Goal: Obtain resource: Download file/media

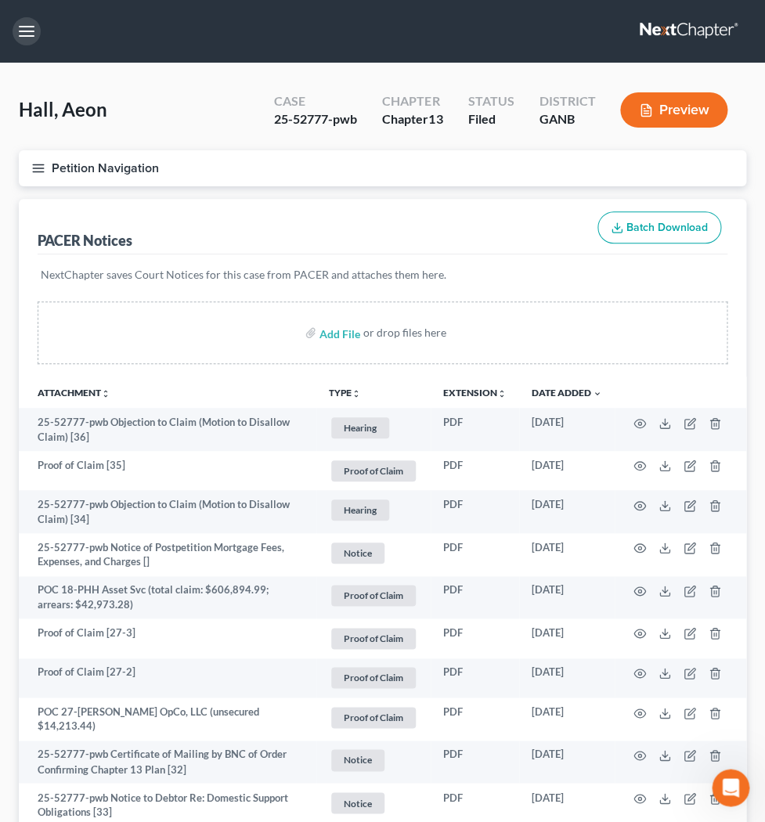
click at [23, 26] on button "button" at bounding box center [27, 31] width 28 height 28
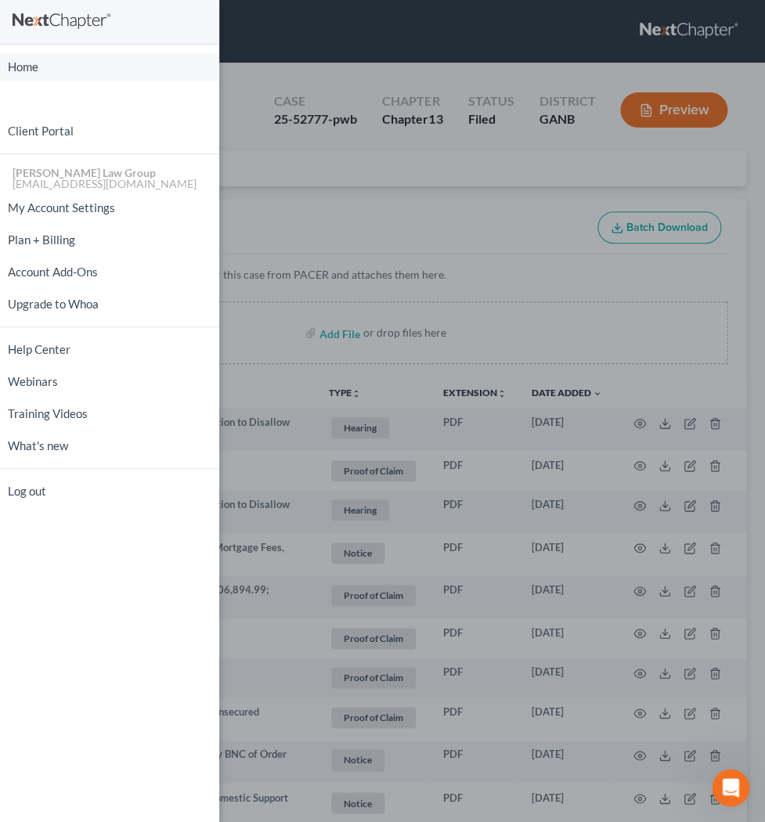
click at [30, 67] on link "Home" at bounding box center [109, 66] width 219 height 27
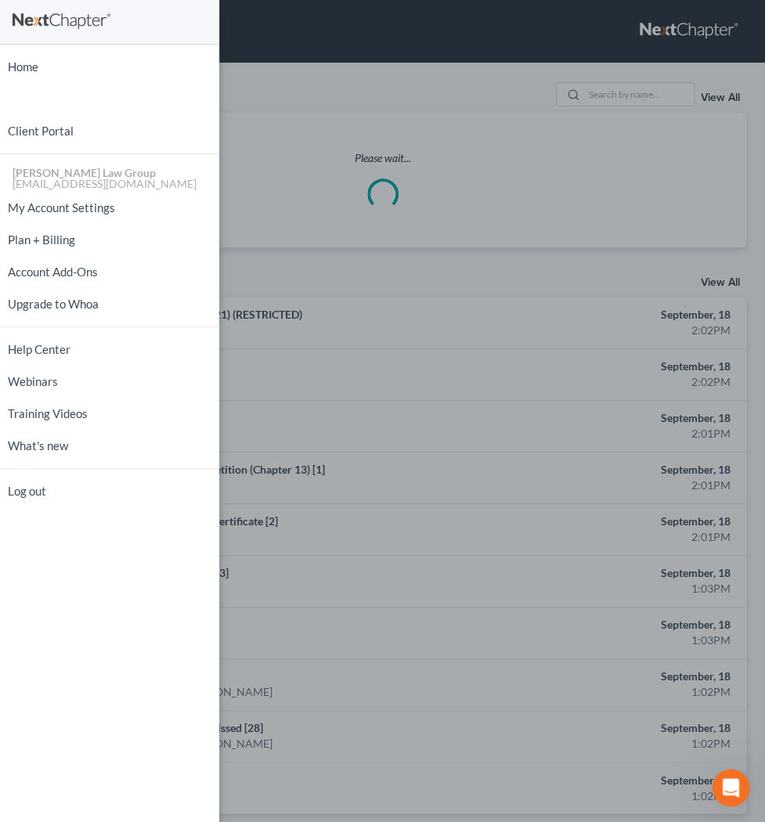
click at [561, 103] on div "Home New Case Client Portal [PERSON_NAME] Law Group [EMAIL_ADDRESS][DOMAIN_NAME…" at bounding box center [382, 411] width 765 height 822
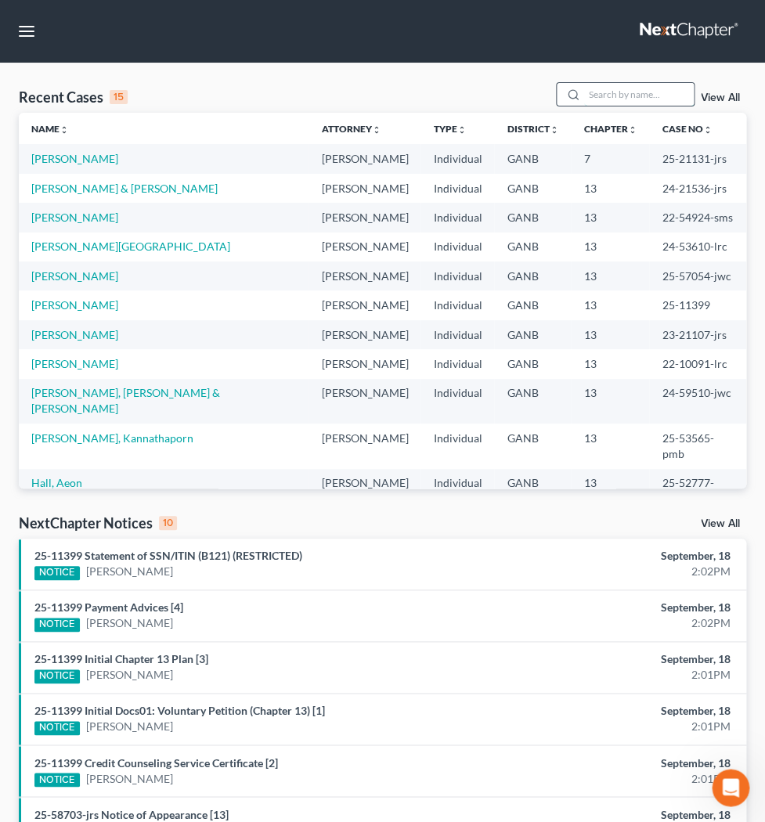
click at [584, 93] on input "search" at bounding box center [639, 94] width 110 height 23
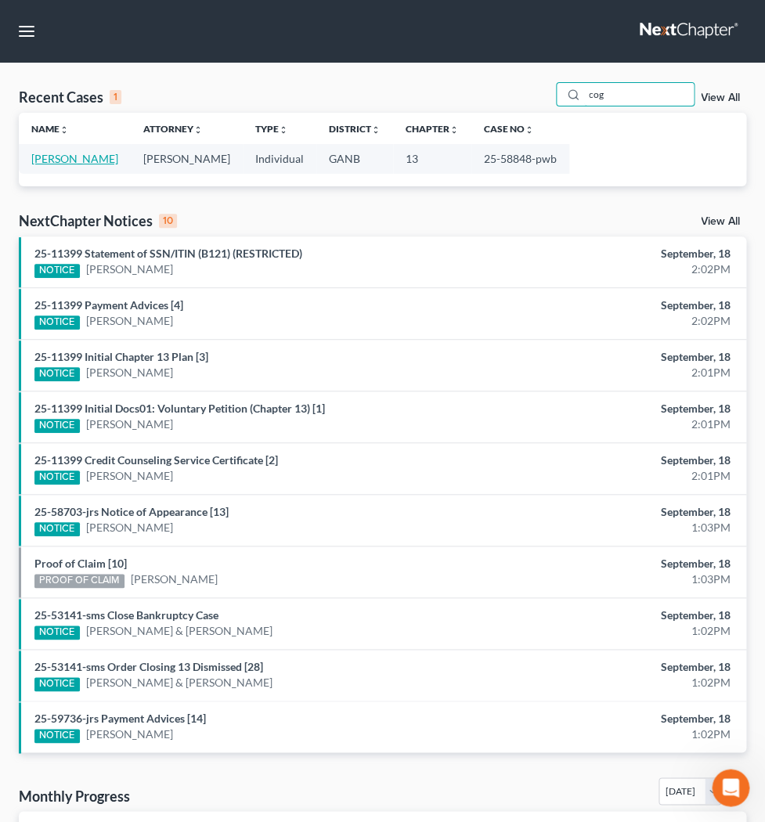
type input "cog"
click at [85, 153] on link "[PERSON_NAME]" at bounding box center [74, 158] width 87 height 13
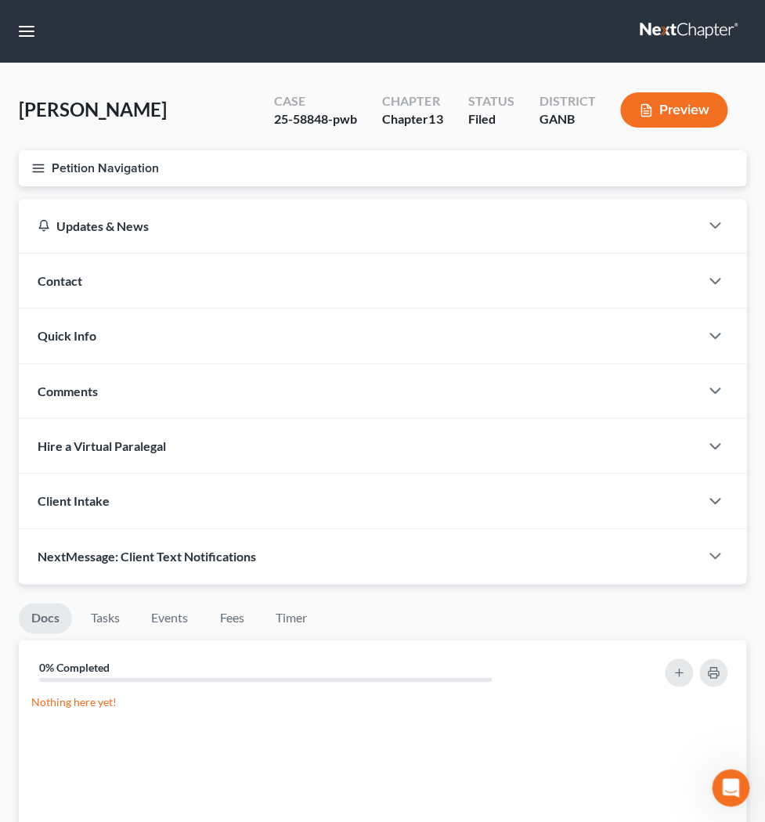
click at [41, 182] on button "Petition Navigation" at bounding box center [382, 168] width 727 height 36
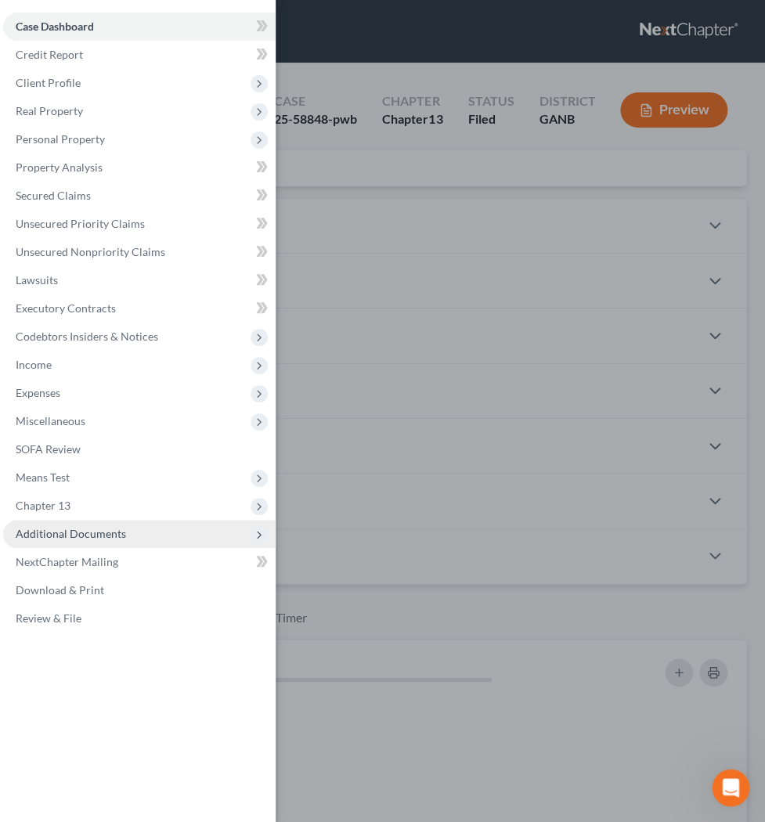
click at [74, 534] on span "Additional Documents" at bounding box center [71, 533] width 110 height 13
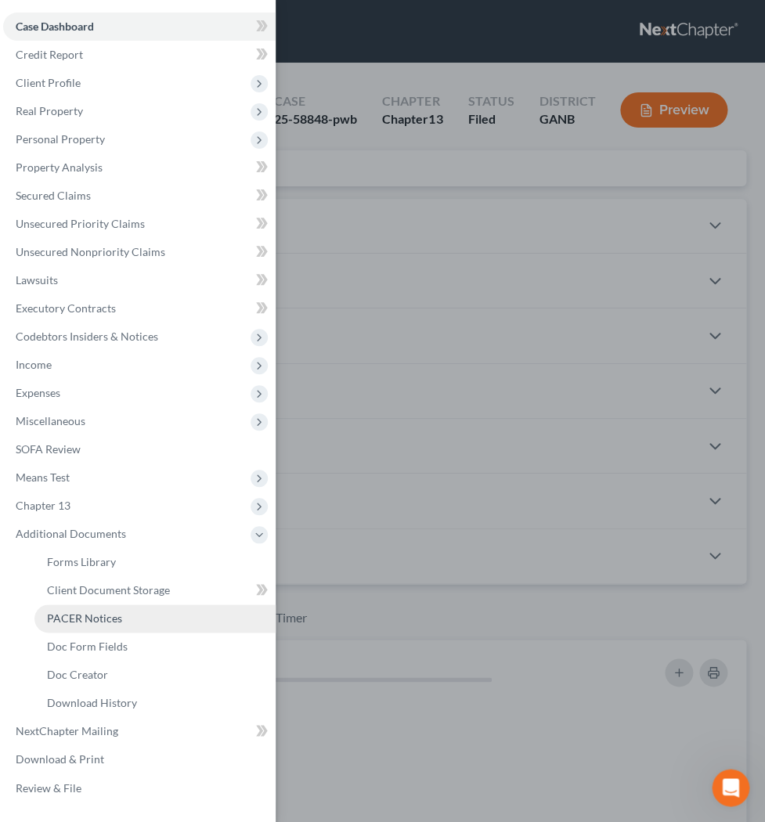
click at [78, 619] on span "PACER Notices" at bounding box center [84, 617] width 75 height 13
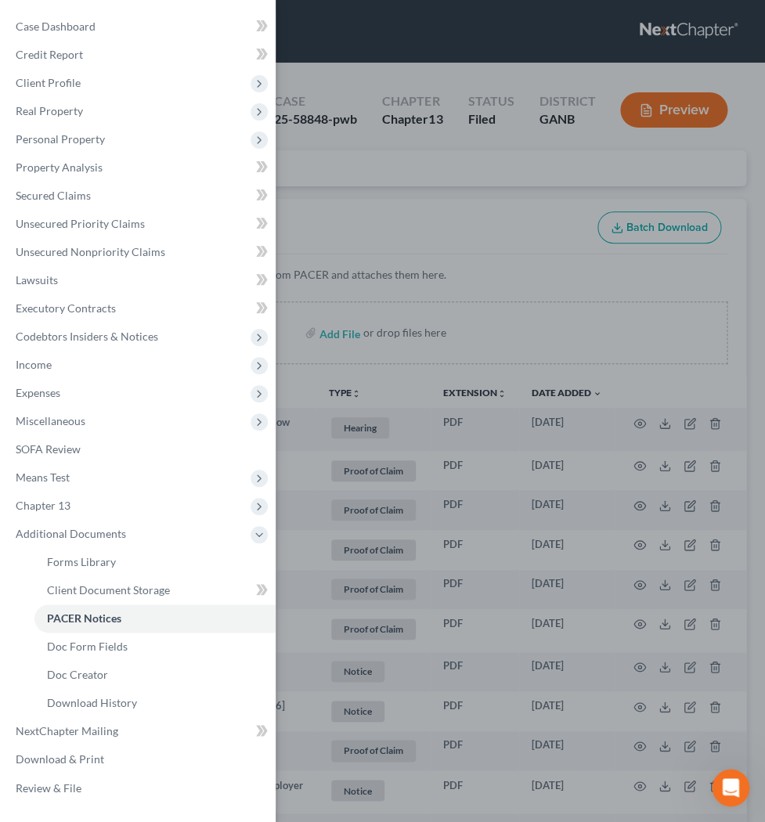
click at [379, 221] on div "Case Dashboard Payments Invoices Payments Payments Credit Report Client Profile" at bounding box center [382, 411] width 765 height 822
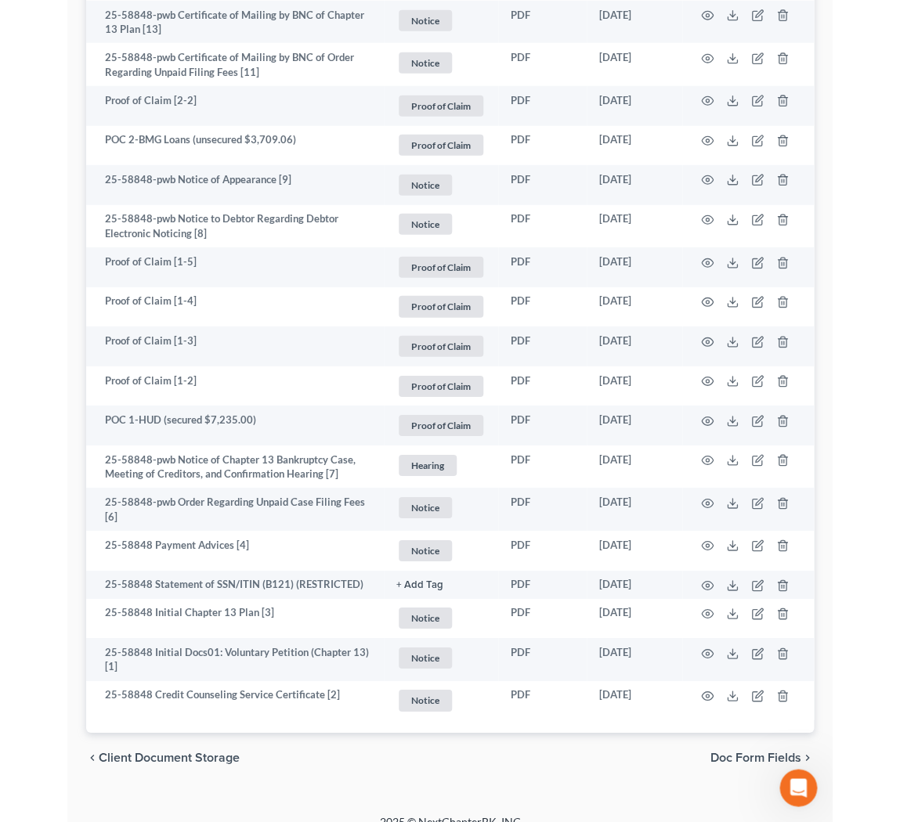
scroll to position [1001, 0]
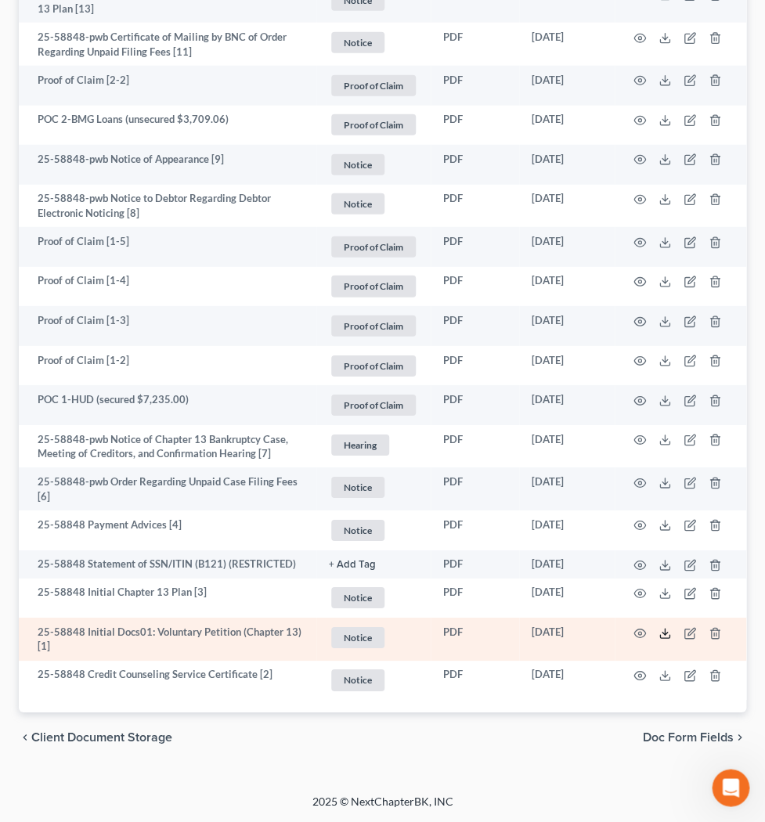
click at [668, 638] on icon at bounding box center [664, 636] width 9 height 3
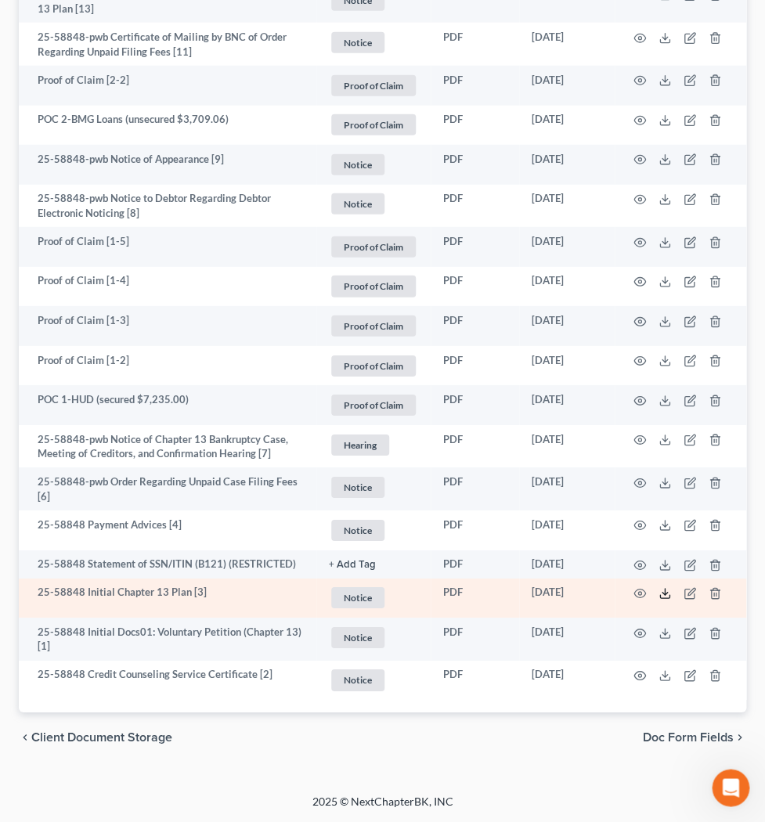
click at [667, 593] on icon at bounding box center [664, 593] width 13 height 13
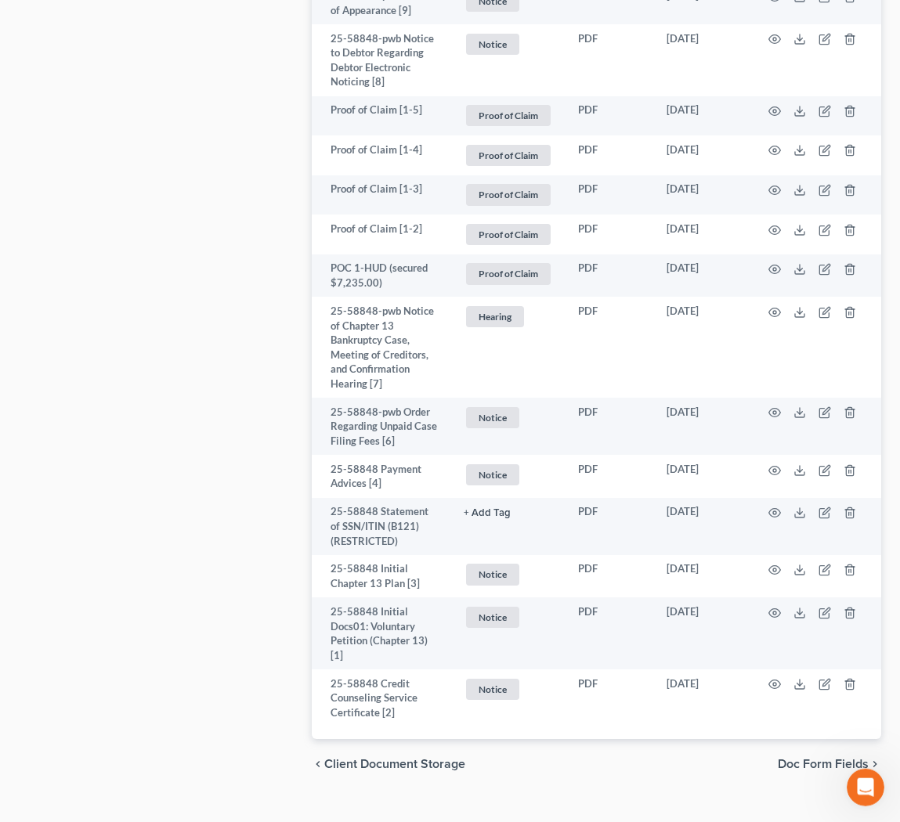
scroll to position [1541, 0]
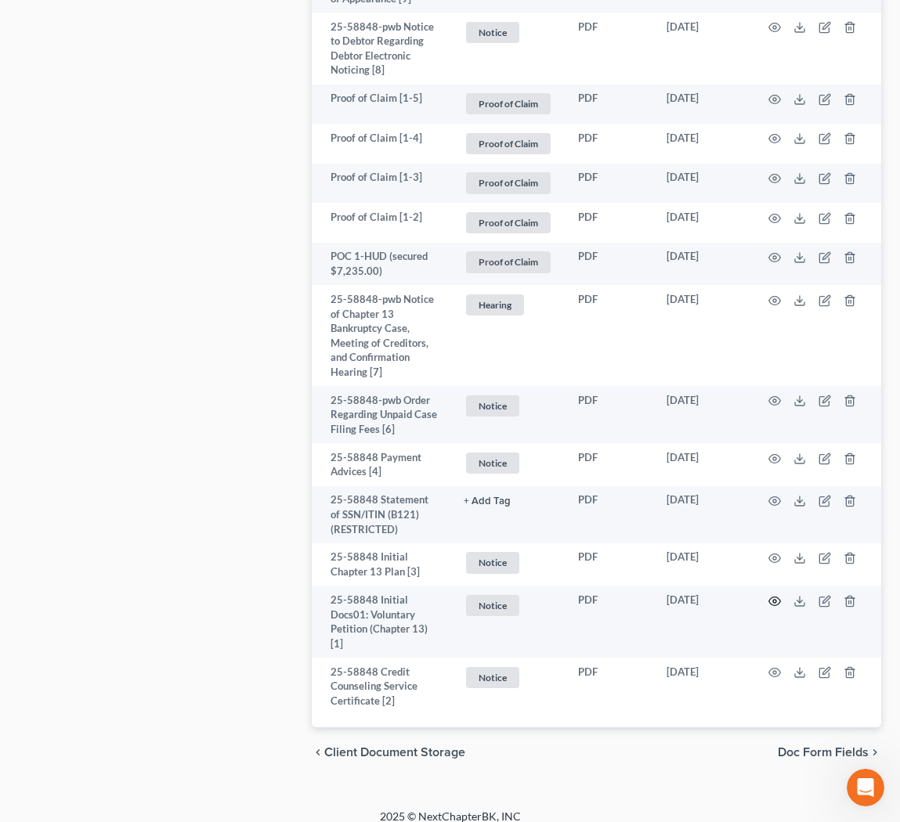
click at [764, 595] on icon "button" at bounding box center [774, 601] width 13 height 13
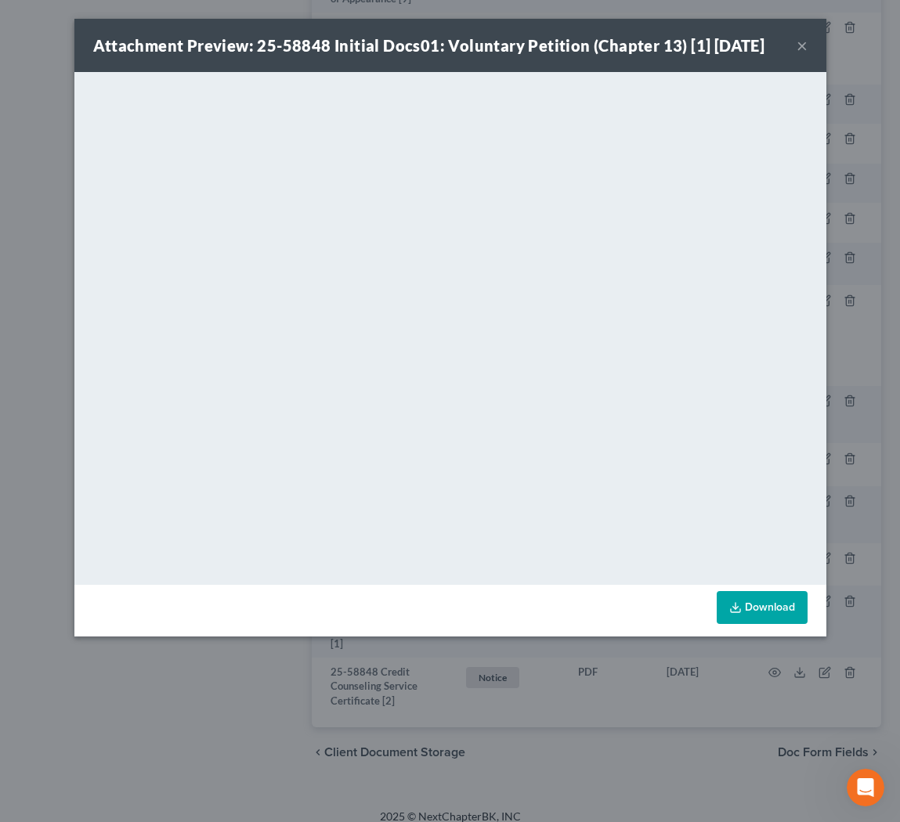
scroll to position [850, 0]
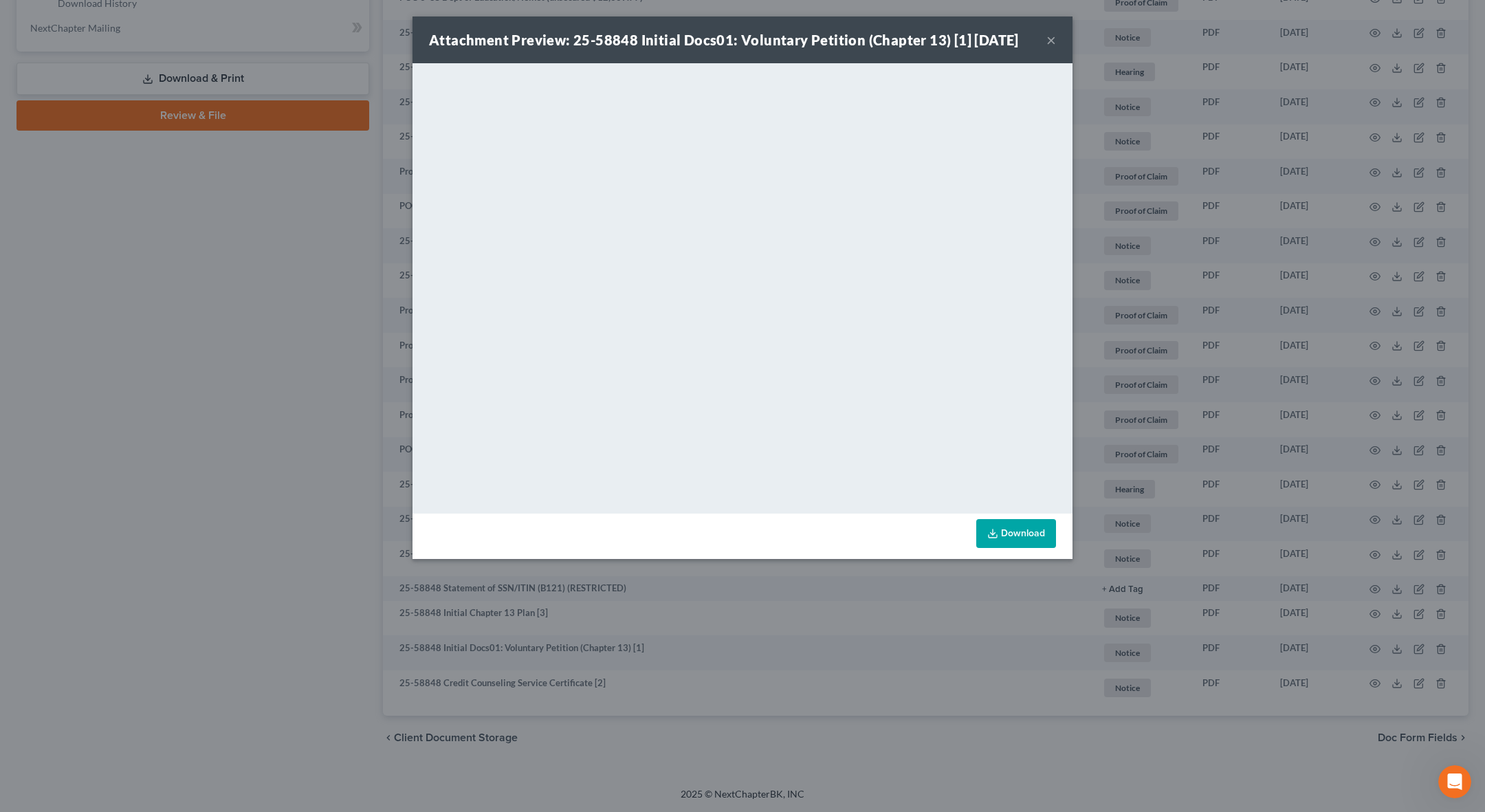
click at [671, 42] on button "×" at bounding box center [1051, 40] width 10 height 17
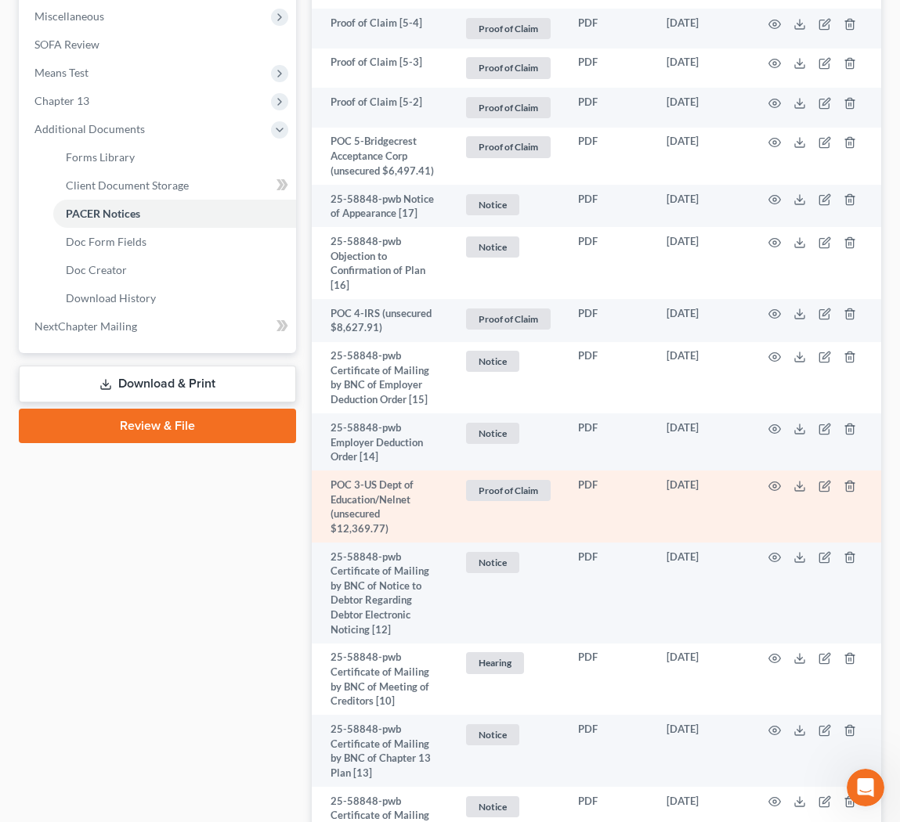
scroll to position [0, 0]
